Goal: Task Accomplishment & Management: Complete application form

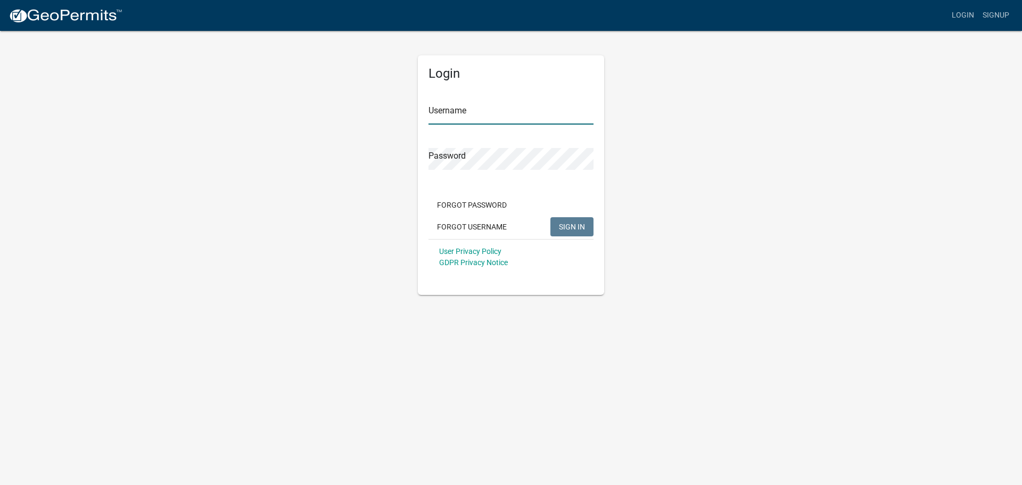
type input "[PERSON_NAME][EMAIL_ADDRESS][PERSON_NAME][DOMAIN_NAME]"
click at [567, 225] on span "SIGN IN" at bounding box center [572, 226] width 26 height 9
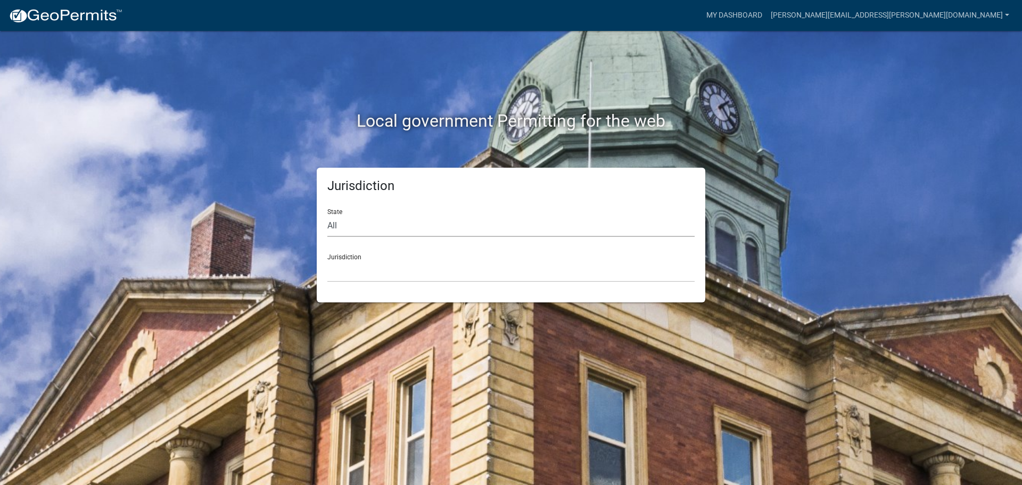
click at [339, 226] on select "All [US_STATE] [US_STATE] [US_STATE] [US_STATE] [US_STATE] [US_STATE] [US_STATE…" at bounding box center [510, 226] width 367 height 22
select select "[US_STATE]"
click at [327, 215] on select "All [US_STATE] [US_STATE] [US_STATE] [US_STATE] [US_STATE] [US_STATE] [US_STATE…" at bounding box center [510, 226] width 367 height 22
click at [341, 275] on select "[GEOGRAPHIC_DATA], [US_STATE][PERSON_NAME][GEOGRAPHIC_DATA], [US_STATE][PERSON_…" at bounding box center [510, 271] width 367 height 22
click at [365, 269] on select "[GEOGRAPHIC_DATA], [US_STATE][PERSON_NAME][GEOGRAPHIC_DATA], [US_STATE][PERSON_…" at bounding box center [510, 271] width 367 height 22
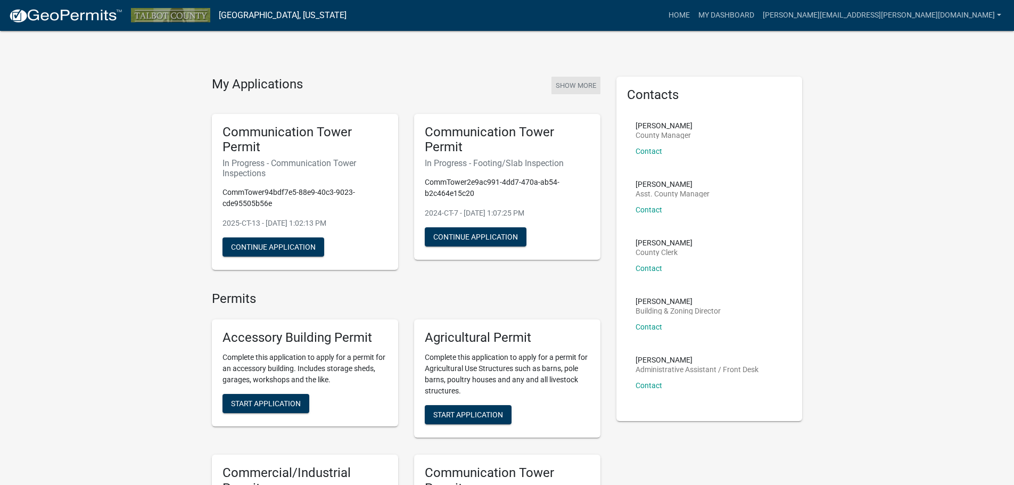
click at [591, 84] on button "Show More" at bounding box center [575, 86] width 49 height 18
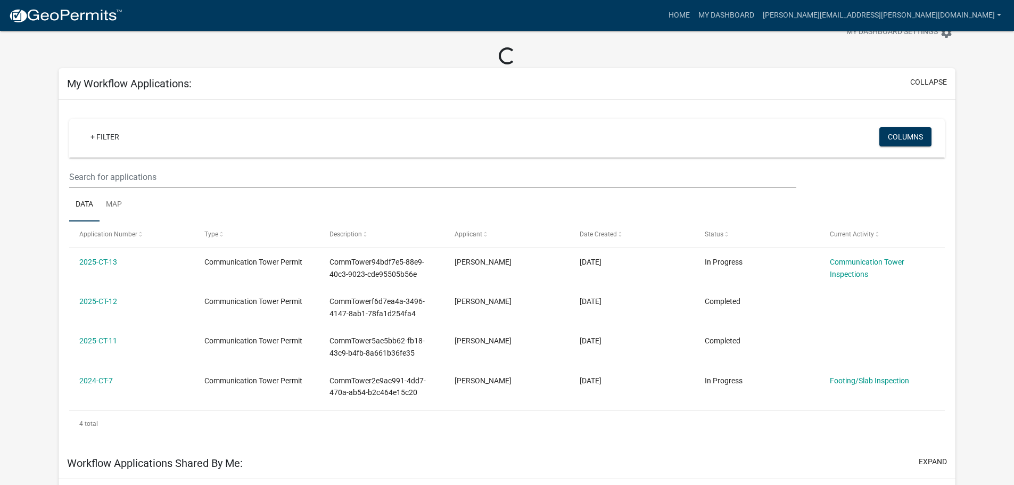
scroll to position [53, 0]
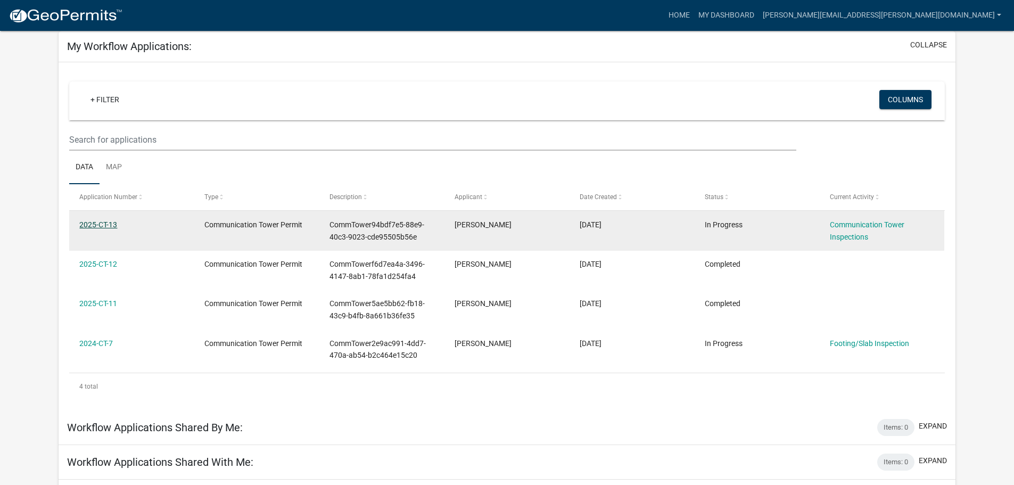
click at [99, 225] on link "2025-CT-13" at bounding box center [98, 224] width 38 height 9
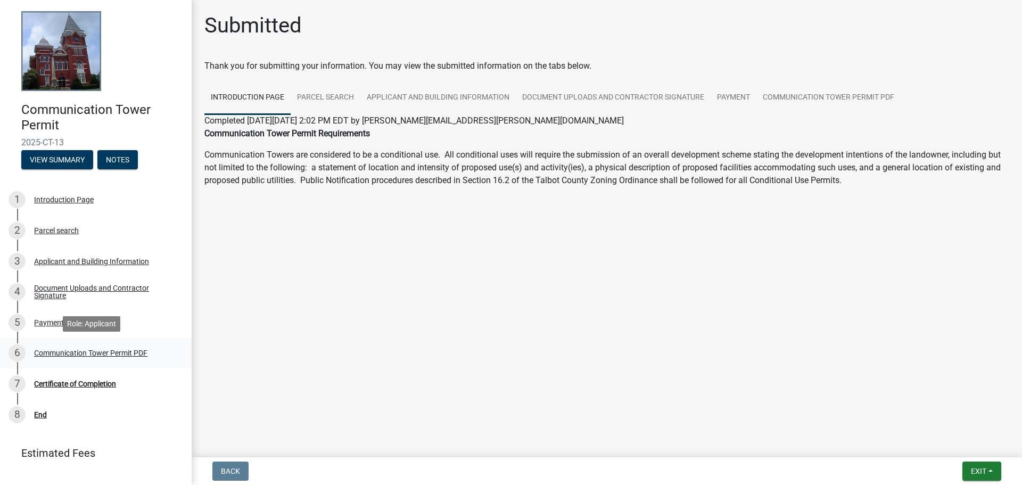
click at [78, 351] on div "Communication Tower Permit PDF" at bounding box center [90, 352] width 113 height 7
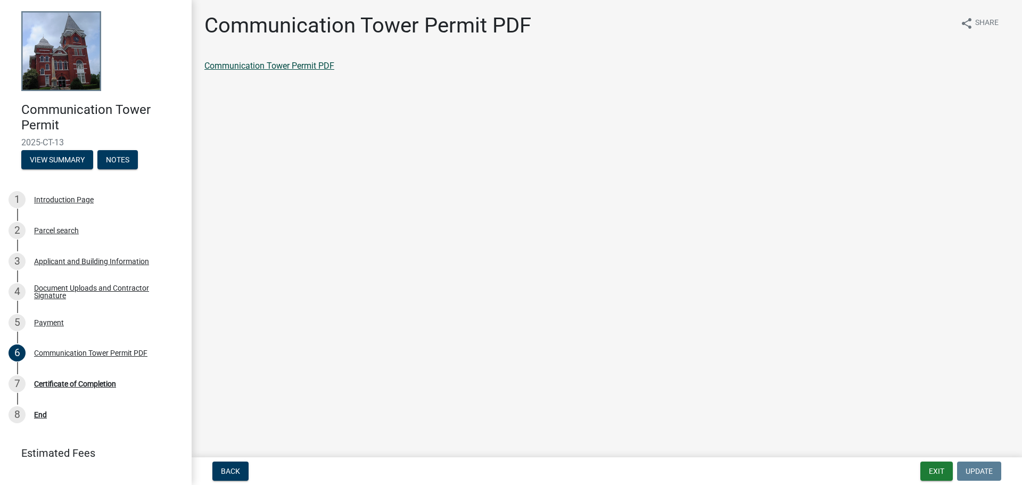
click at [274, 70] on link "Communication Tower Permit PDF" at bounding box center [269, 66] width 130 height 10
click at [97, 385] on div "Certificate of Completion" at bounding box center [75, 383] width 82 height 7
click at [94, 381] on div "Certificate of Completion" at bounding box center [75, 383] width 82 height 7
click at [48, 351] on div "Communication Tower Permit PDF" at bounding box center [90, 352] width 113 height 7
click at [52, 383] on div "Certificate of Completion" at bounding box center [75, 383] width 82 height 7
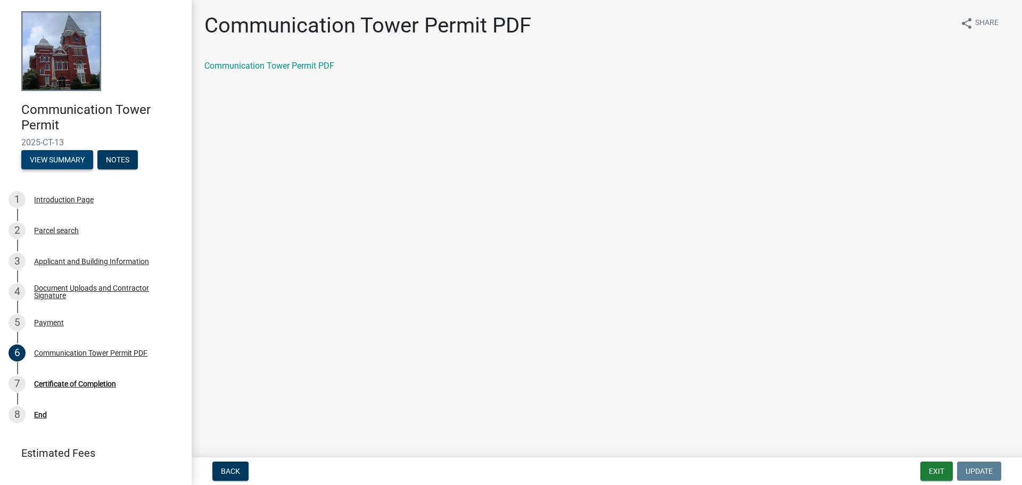
click at [55, 162] on button "View Summary" at bounding box center [57, 159] width 72 height 19
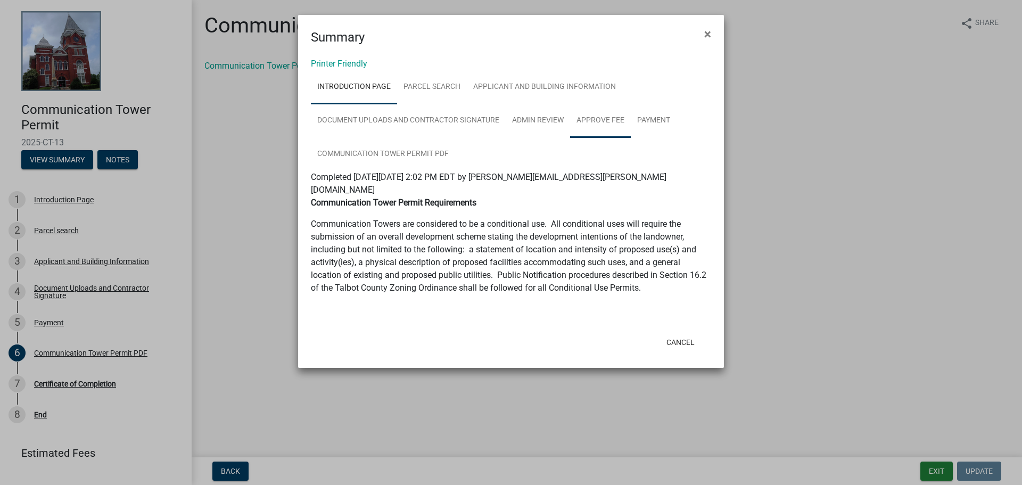
click at [595, 120] on link "Approve Fee" at bounding box center [600, 121] width 61 height 34
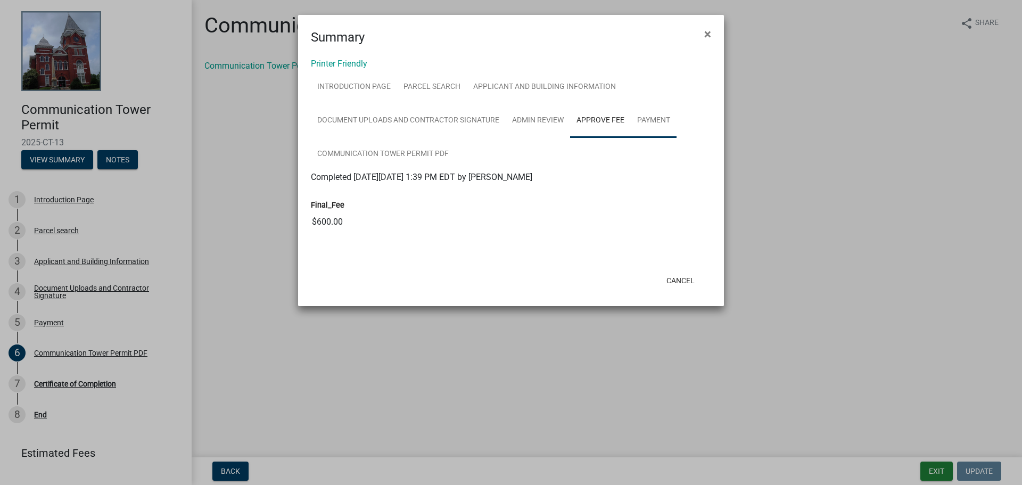
click at [651, 115] on link "Payment" at bounding box center [654, 121] width 46 height 34
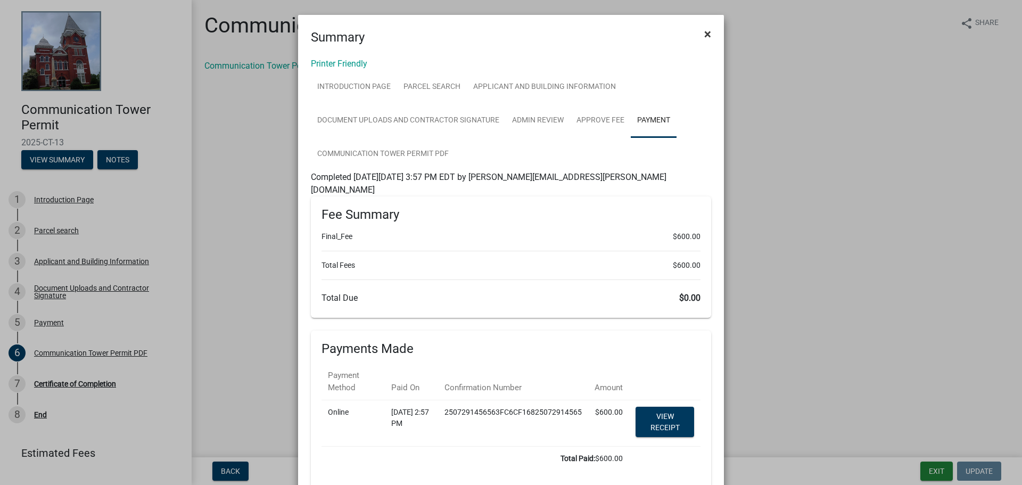
click at [705, 34] on span "×" at bounding box center [707, 34] width 7 height 15
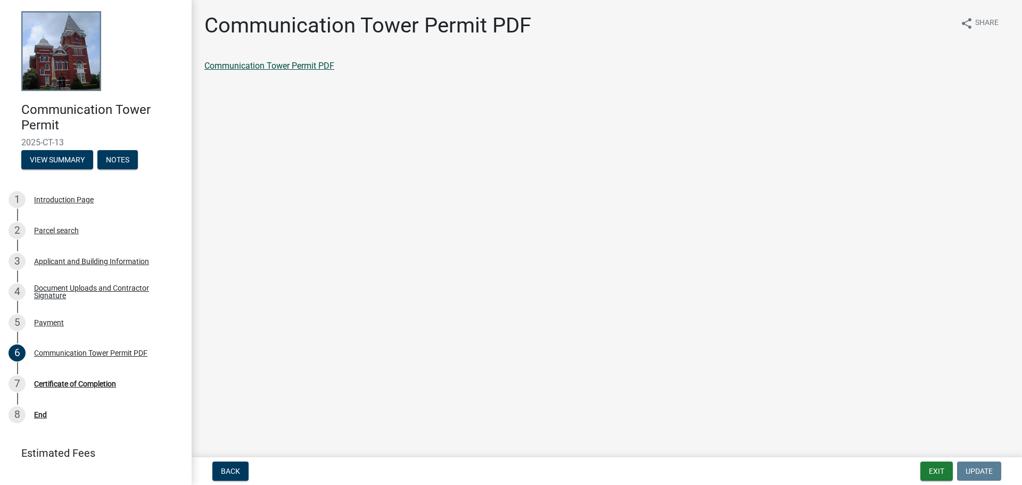
click at [259, 68] on link "Communication Tower Permit PDF" at bounding box center [269, 66] width 130 height 10
click at [927, 466] on button "Exit" at bounding box center [936, 470] width 32 height 19
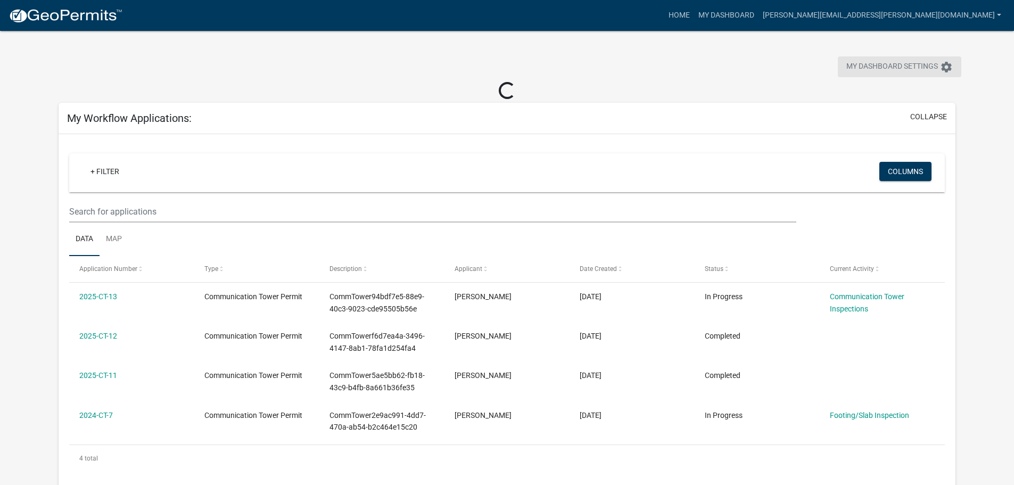
click at [907, 66] on span "My Dashboard Settings" at bounding box center [892, 67] width 92 height 13
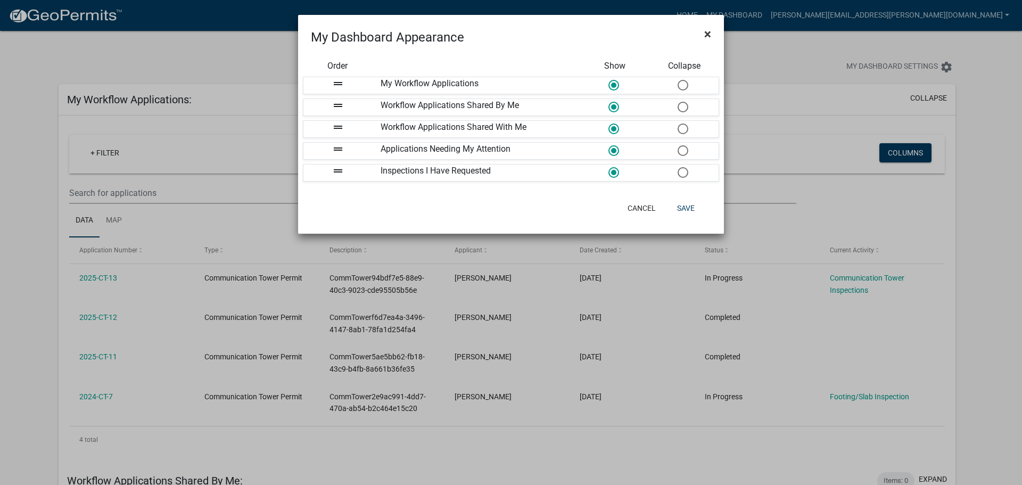
click at [701, 34] on button "×" at bounding box center [708, 34] width 24 height 30
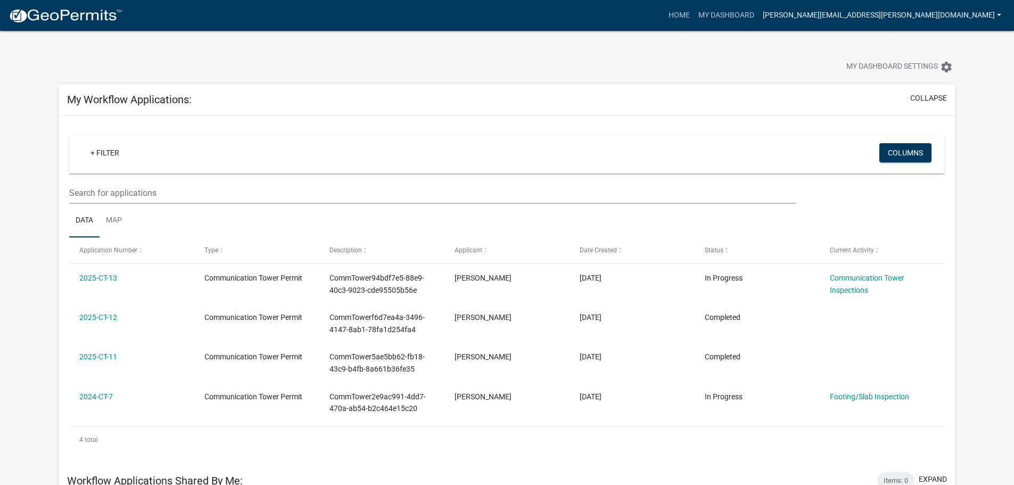
click at [895, 16] on link "[PERSON_NAME][EMAIL_ADDRESS][PERSON_NAME][DOMAIN_NAME]" at bounding box center [881, 15] width 247 height 20
click at [923, 102] on link "Logout" at bounding box center [959, 104] width 91 height 26
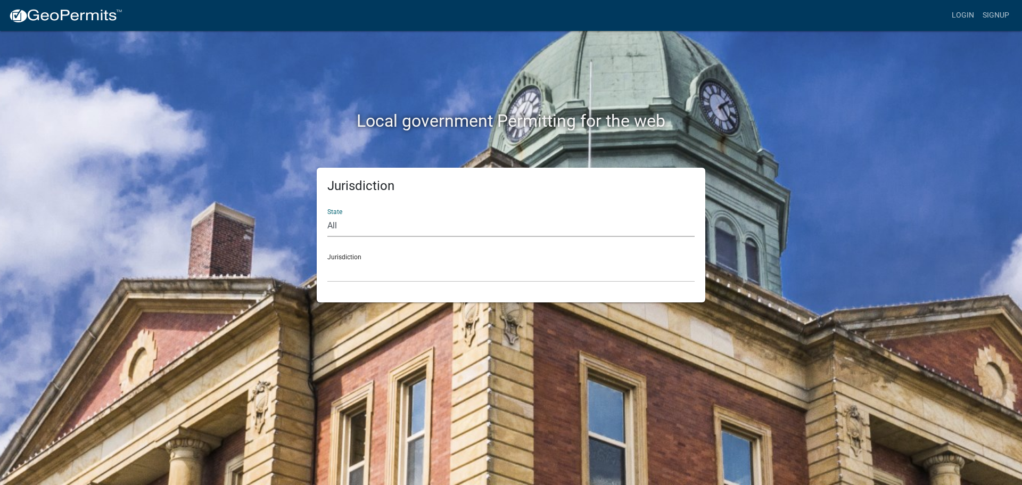
click at [343, 227] on select "All [US_STATE] [US_STATE] [US_STATE] [US_STATE] [US_STATE] [US_STATE] [US_STATE…" at bounding box center [510, 226] width 367 height 22
click at [959, 14] on link "Login" at bounding box center [962, 15] width 31 height 20
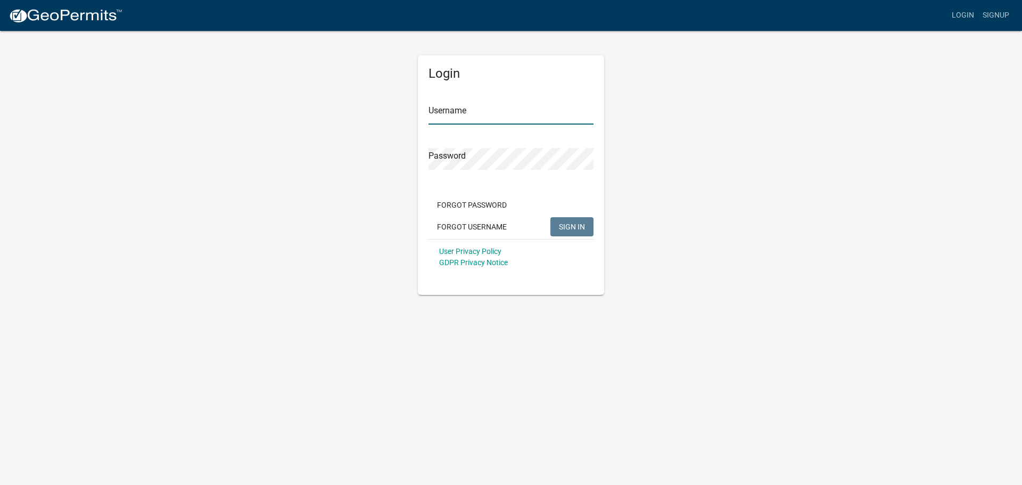
type input "[PERSON_NAME][EMAIL_ADDRESS][PERSON_NAME][DOMAIN_NAME]"
click at [509, 111] on input "[PERSON_NAME][EMAIL_ADDRESS][PERSON_NAME][DOMAIN_NAME]" at bounding box center [510, 114] width 165 height 22
click at [550, 224] on div "Forgot Password Forgot Username SIGN IN" at bounding box center [510, 217] width 165 height 44
click at [556, 224] on button "SIGN IN" at bounding box center [571, 226] width 43 height 19
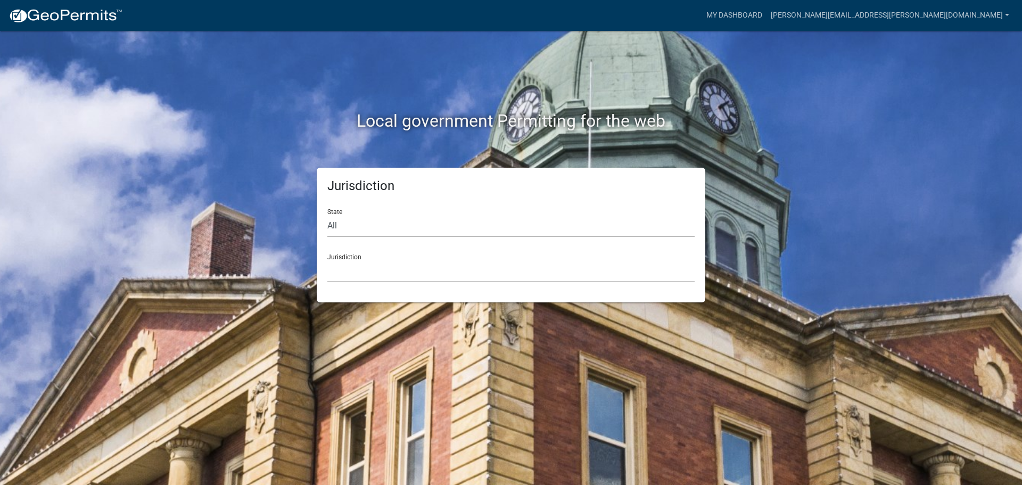
click at [362, 227] on select "All [US_STATE] [US_STATE] [US_STATE] [US_STATE] [US_STATE] [US_STATE] [US_STATE…" at bounding box center [510, 226] width 367 height 22
select select "[US_STATE]"
click at [327, 215] on select "All [US_STATE] [US_STATE] [US_STATE] [US_STATE] [US_STATE] [US_STATE] [US_STATE…" at bounding box center [510, 226] width 367 height 22
click at [352, 273] on select "[GEOGRAPHIC_DATA], [US_STATE][PERSON_NAME][GEOGRAPHIC_DATA], [US_STATE][PERSON_…" at bounding box center [510, 271] width 367 height 22
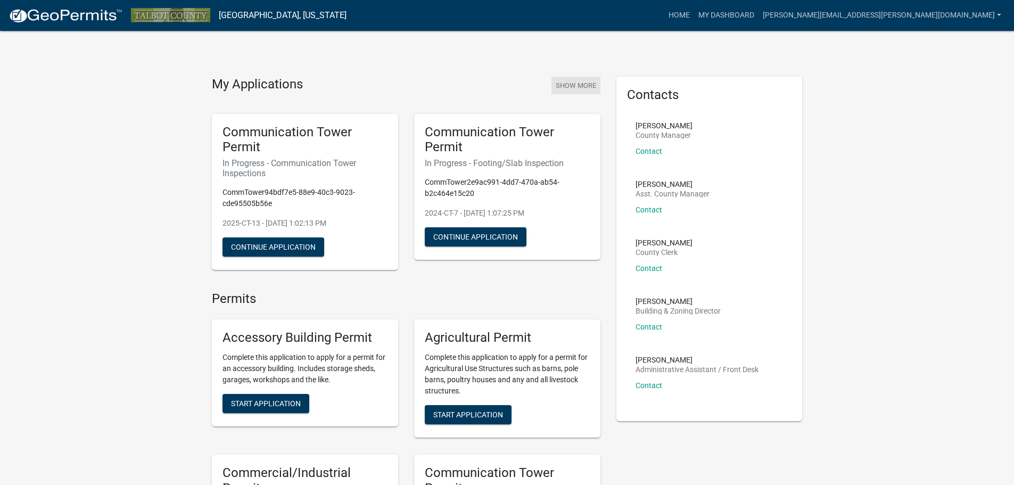
click at [565, 82] on button "Show More" at bounding box center [575, 86] width 49 height 18
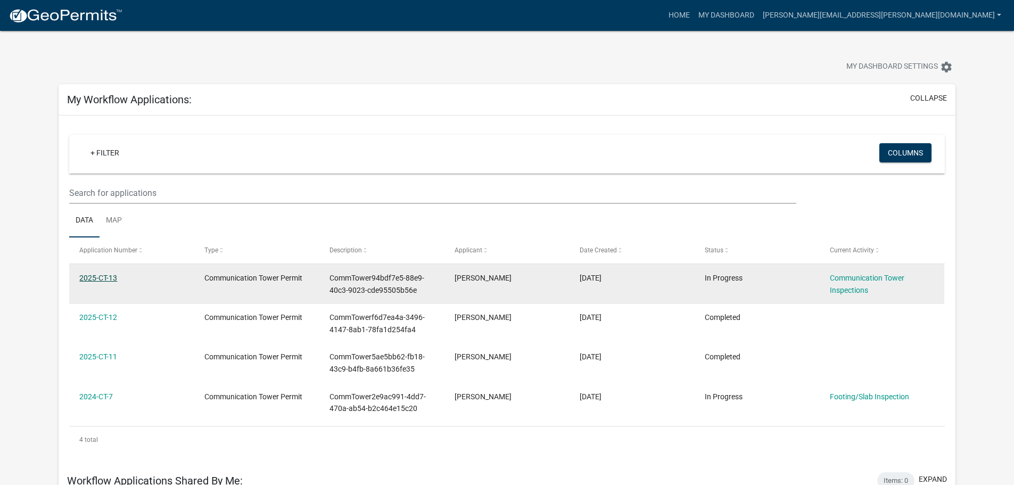
click at [103, 280] on link "2025-CT-13" at bounding box center [98, 278] width 38 height 9
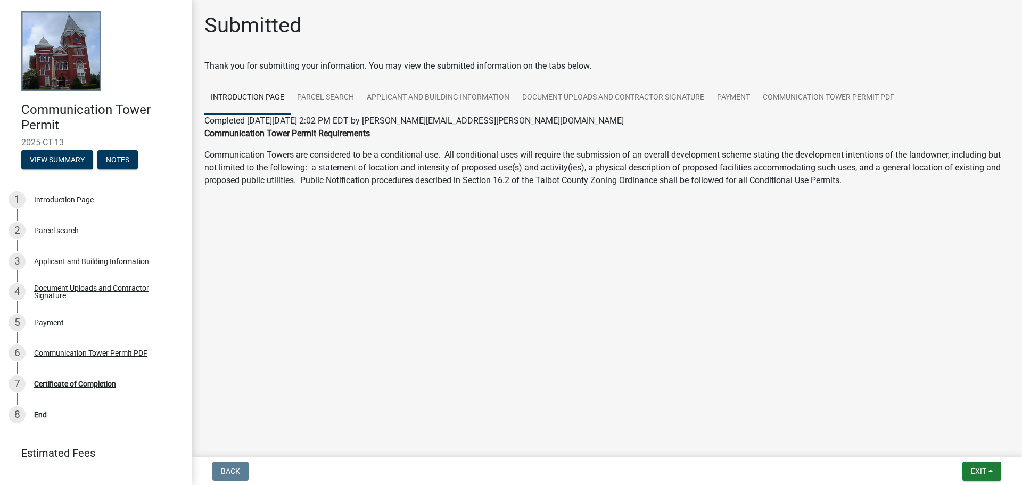
drag, startPoint x: 20, startPoint y: 107, endPoint x: 68, endPoint y: 141, distance: 58.3
click at [68, 141] on div "Communication Tower Permit 2025-CT-13 View Summary Notes" at bounding box center [96, 133] width 175 height 78
copy div "Communication Tower Permit 2025-CT-13"
click at [70, 140] on span "2025-CT-13" at bounding box center [95, 142] width 149 height 10
drag, startPoint x: 70, startPoint y: 140, endPoint x: -1, endPoint y: 141, distance: 70.3
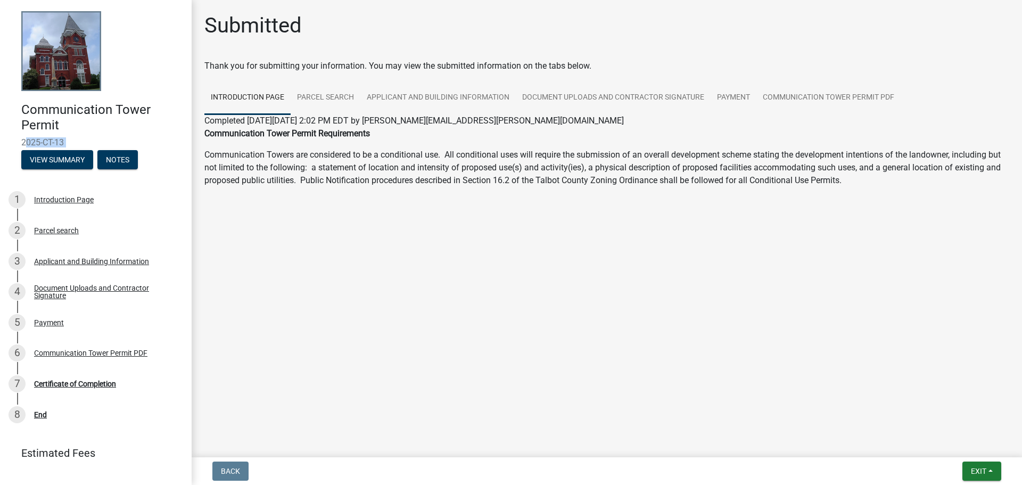
click at [0, 141] on html "Internet Explorer does NOT work with GeoPermits. Get a new browser for more sec…" at bounding box center [511, 242] width 1022 height 485
click at [977, 471] on span "Exit" at bounding box center [978, 471] width 15 height 9
click at [938, 445] on button "Save & Exit" at bounding box center [958, 444] width 85 height 26
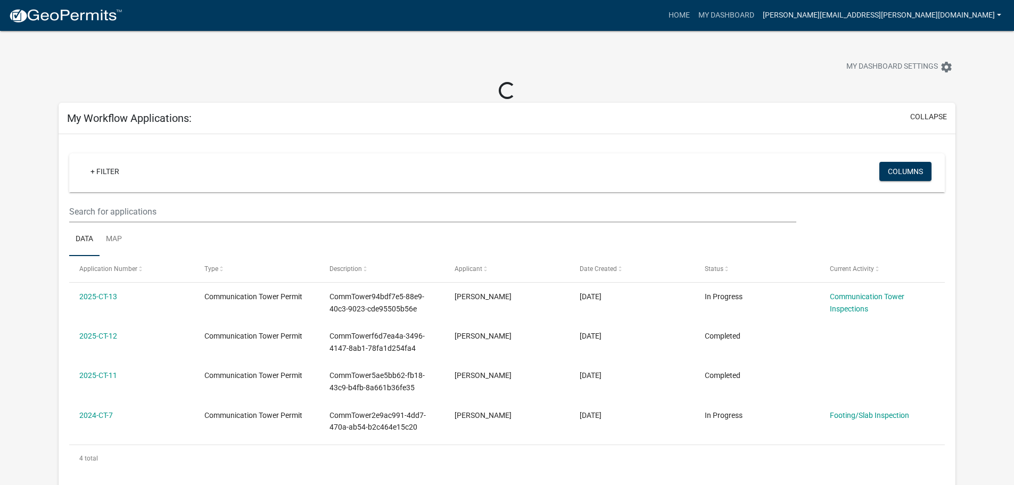
click at [911, 11] on link "[PERSON_NAME][EMAIL_ADDRESS][PERSON_NAME][DOMAIN_NAME]" at bounding box center [881, 15] width 247 height 20
click at [948, 113] on link "Logout" at bounding box center [959, 104] width 91 height 26
